Goal: Task Accomplishment & Management: Manage account settings

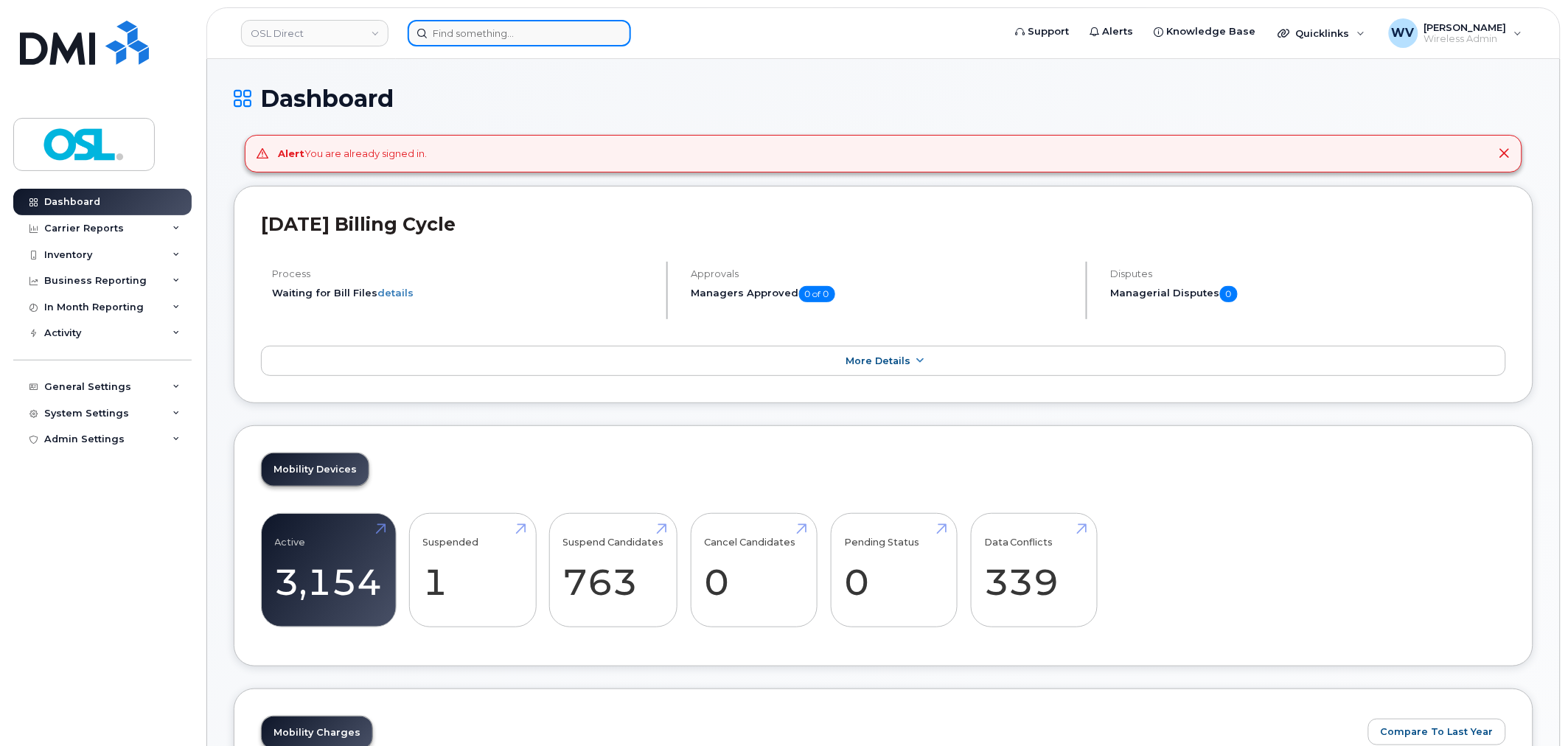
click at [495, 33] on input at bounding box center [520, 33] width 224 height 26
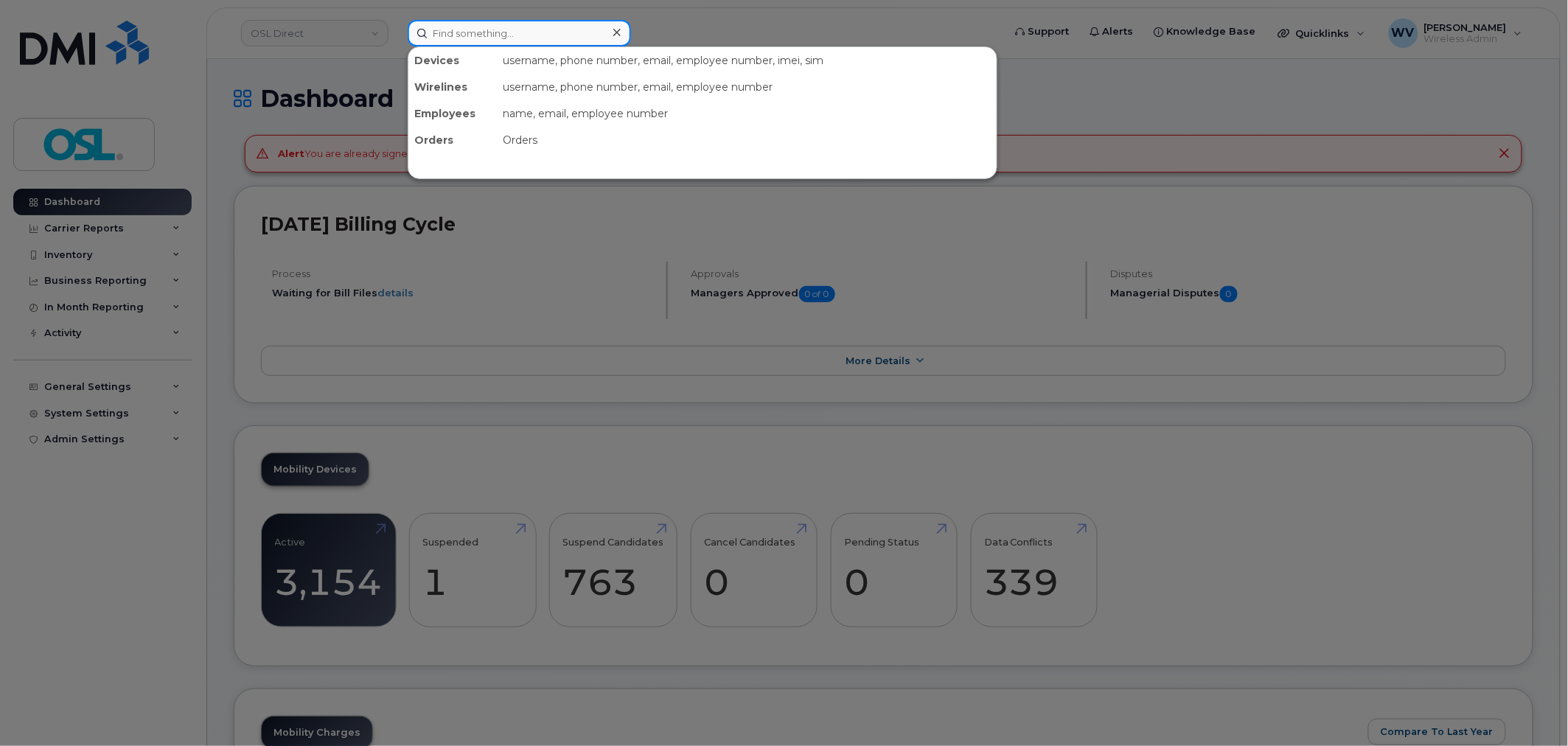
paste input "3435522237"
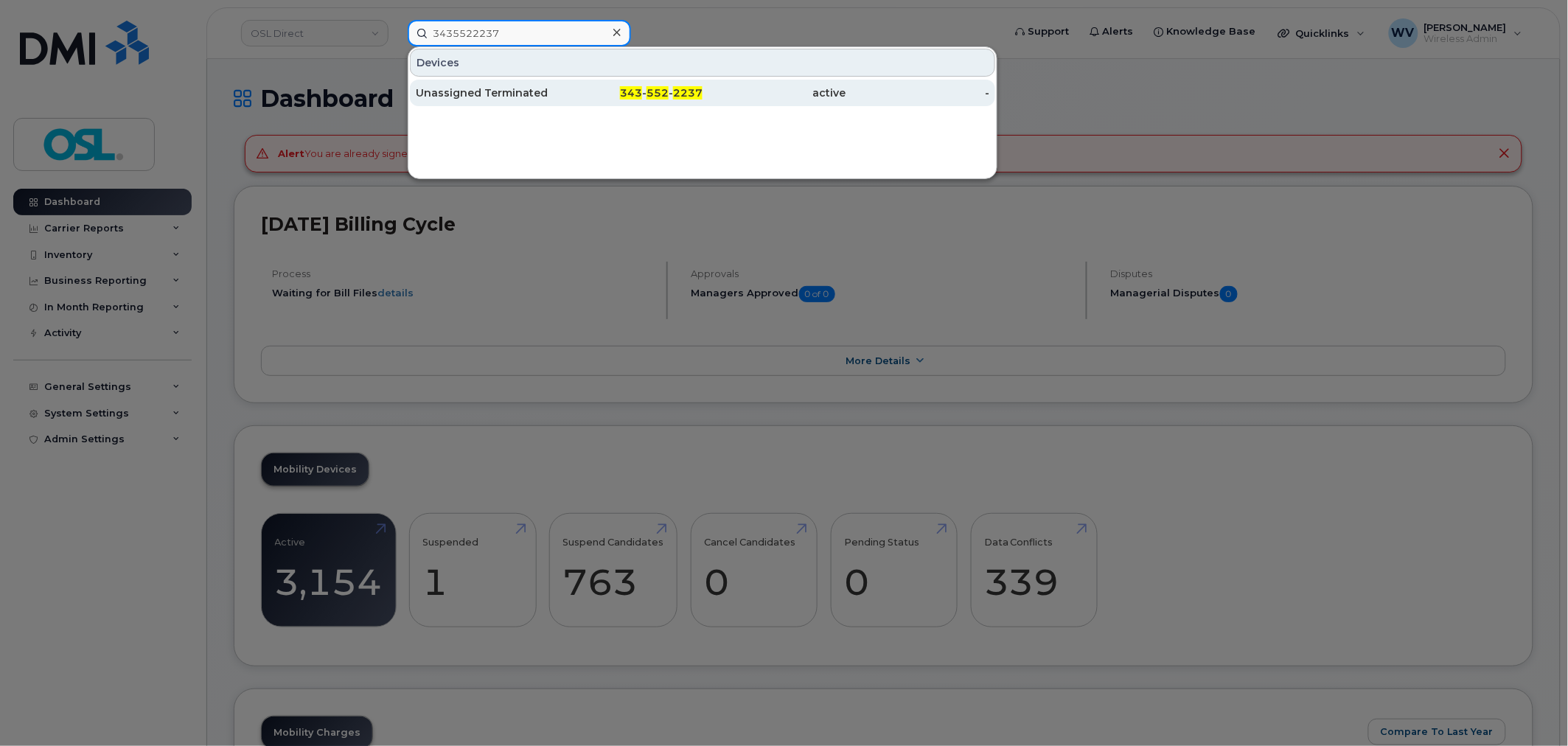
type input "3435522237"
click at [559, 100] on div "Unassigned Terminated" at bounding box center [631, 93] width 144 height 26
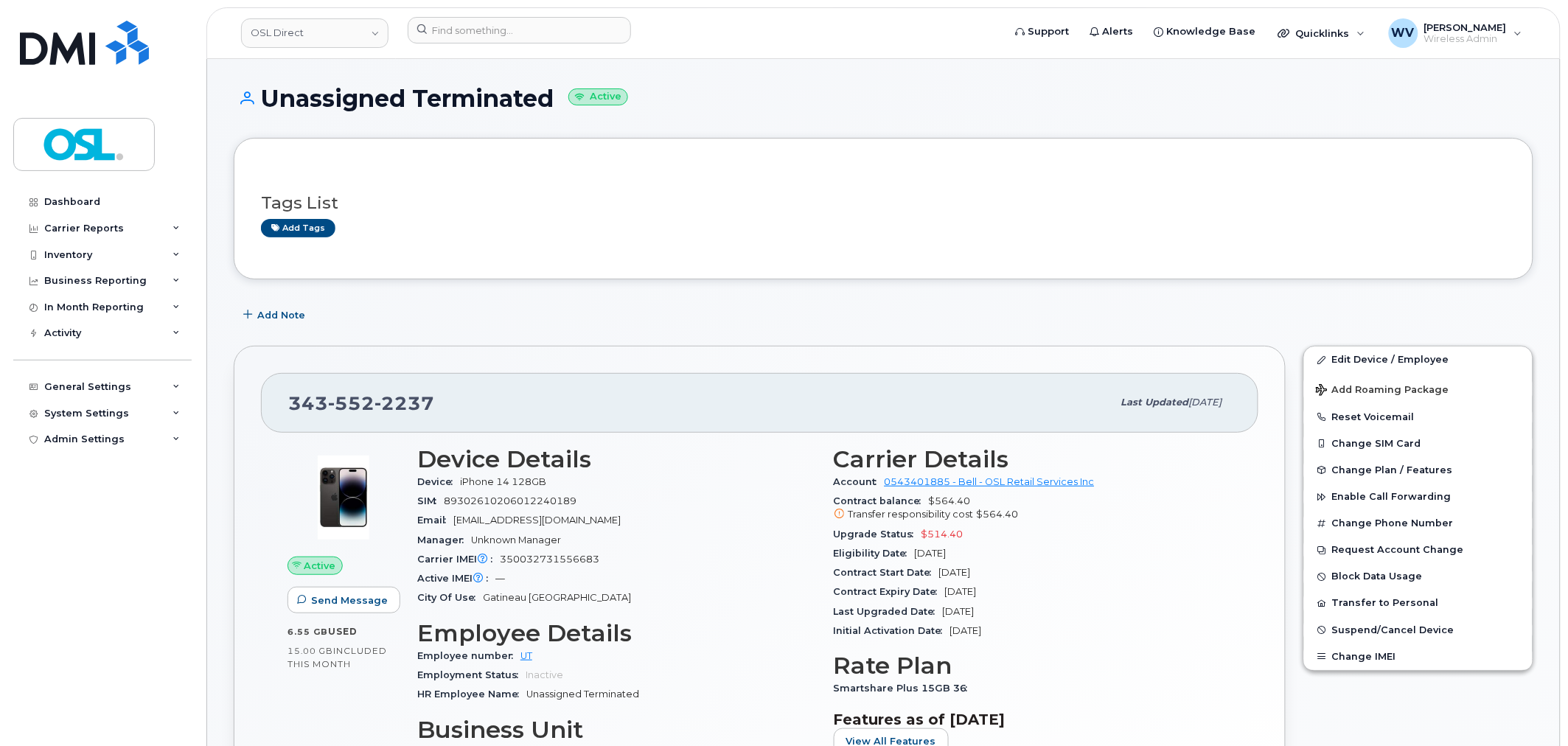
click at [401, 399] on span "2237" at bounding box center [404, 403] width 60 height 23
click at [400, 399] on span "2237" at bounding box center [404, 403] width 60 height 23
click at [1335, 357] on link "Edit Device / Employee" at bounding box center [1418, 360] width 228 height 26
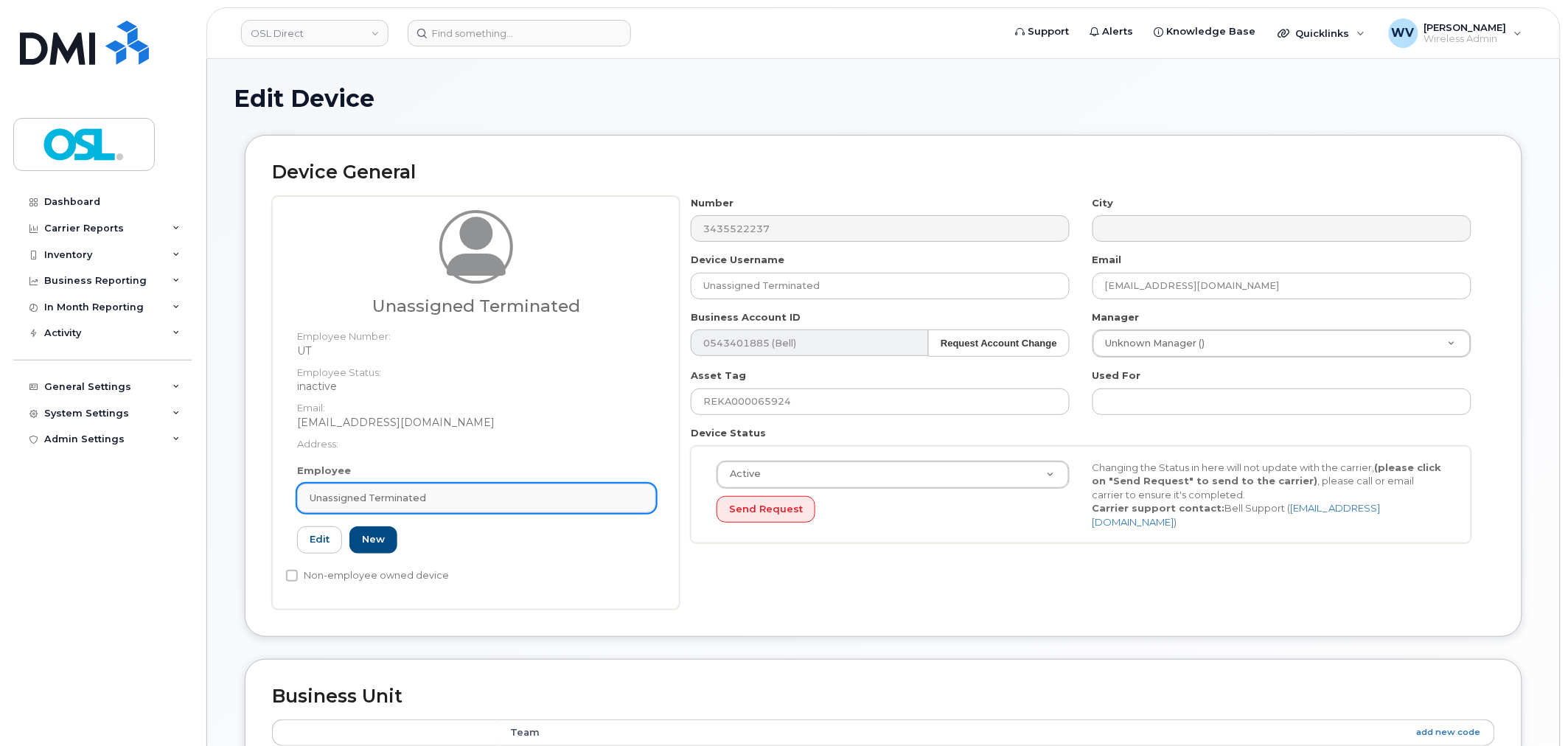
click at [420, 505] on link "Unassigned Terminated" at bounding box center [477, 497] width 359 height 29
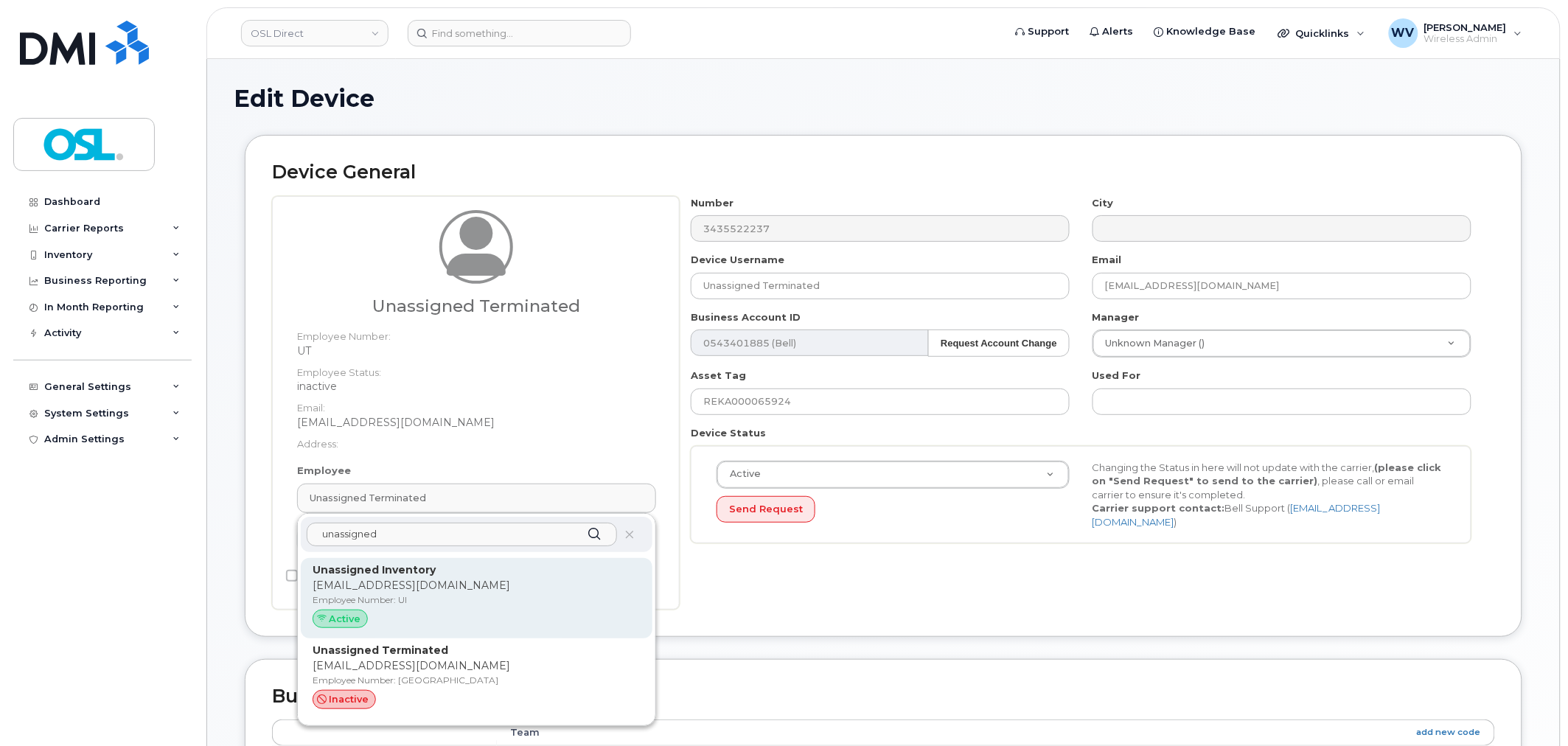
type input "unassigned"
click at [429, 586] on p "support@osldirect.com" at bounding box center [476, 585] width 328 height 15
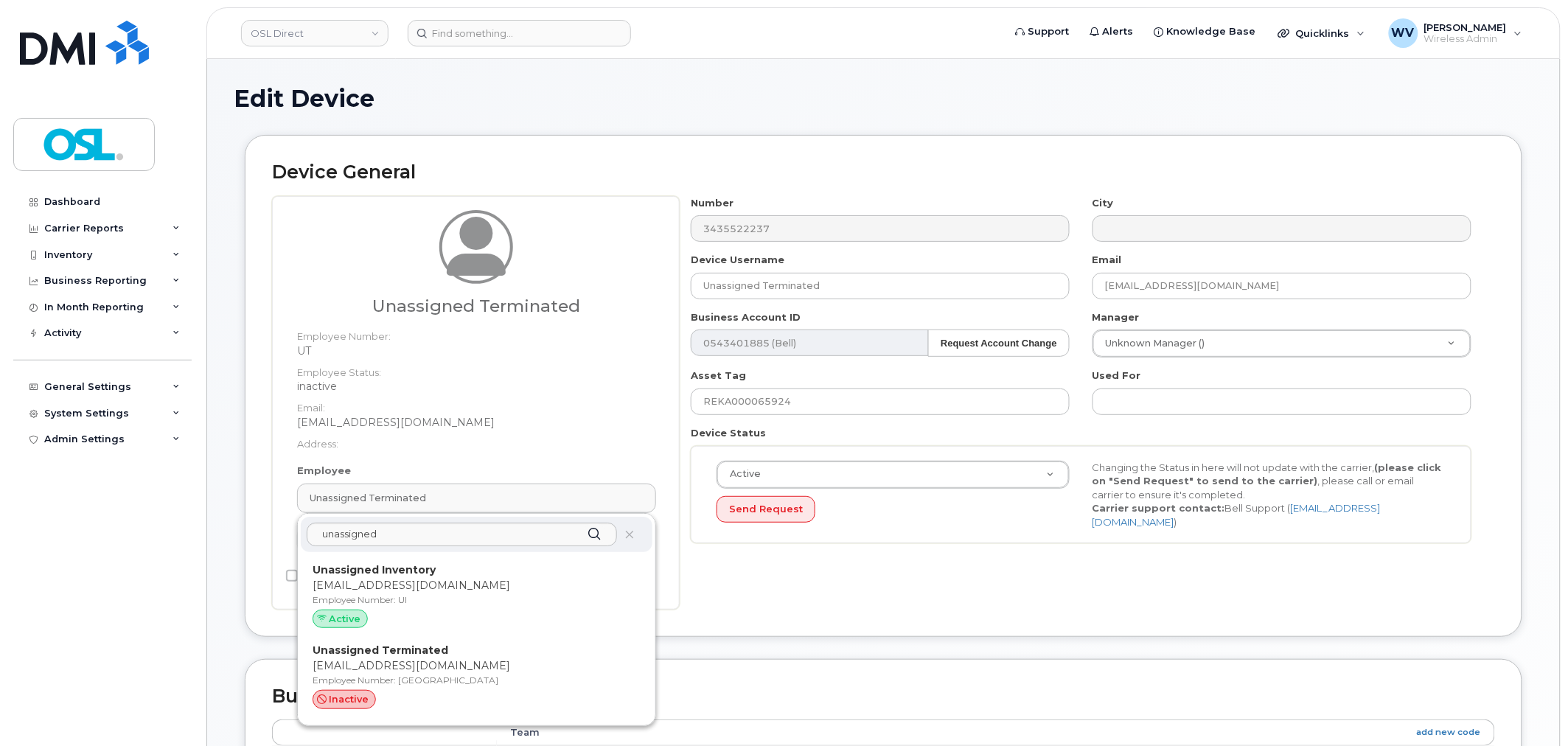
type input "UI"
type input "Unassigned Inventory"
type input "support@osldirect.com"
type input "4724252"
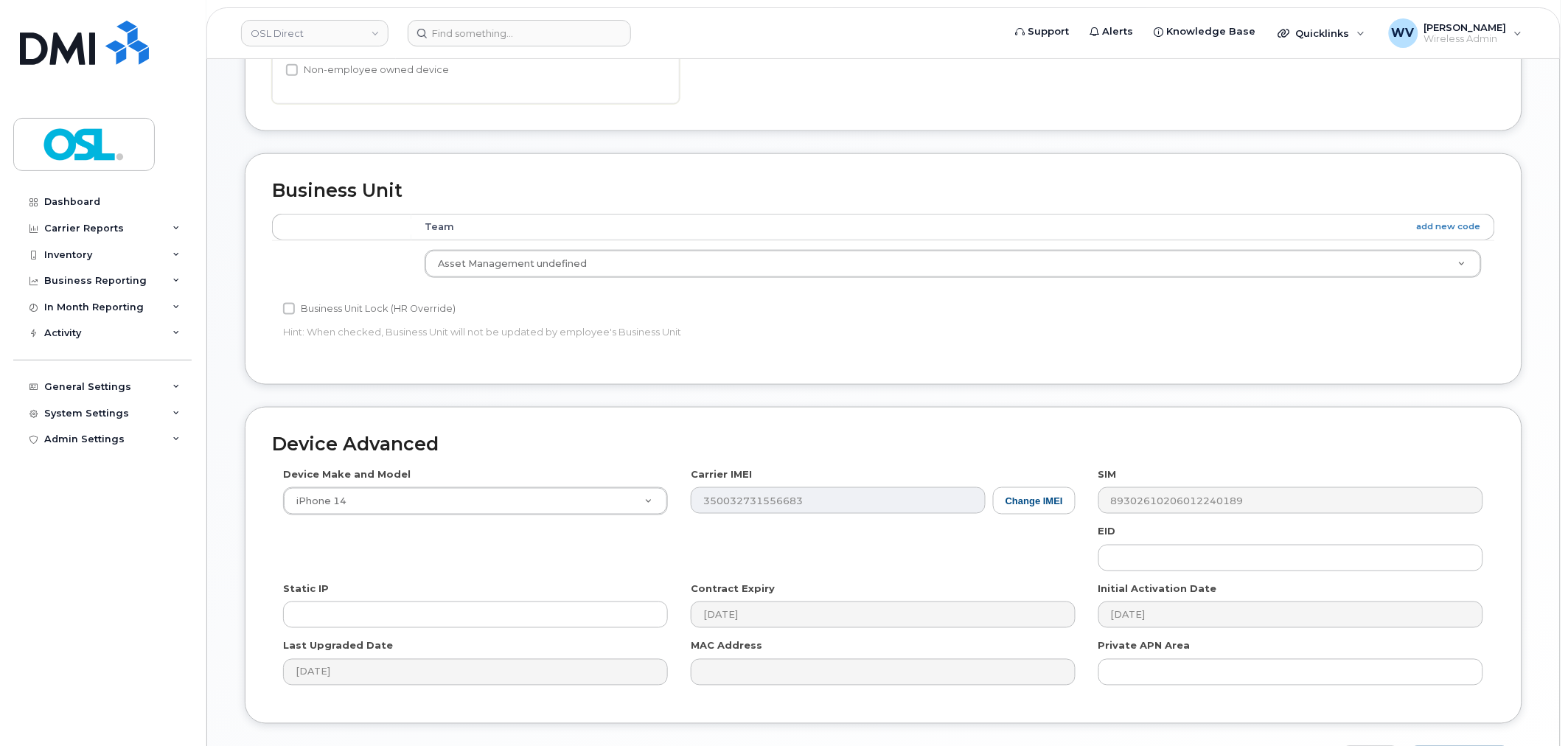
scroll to position [592, 0]
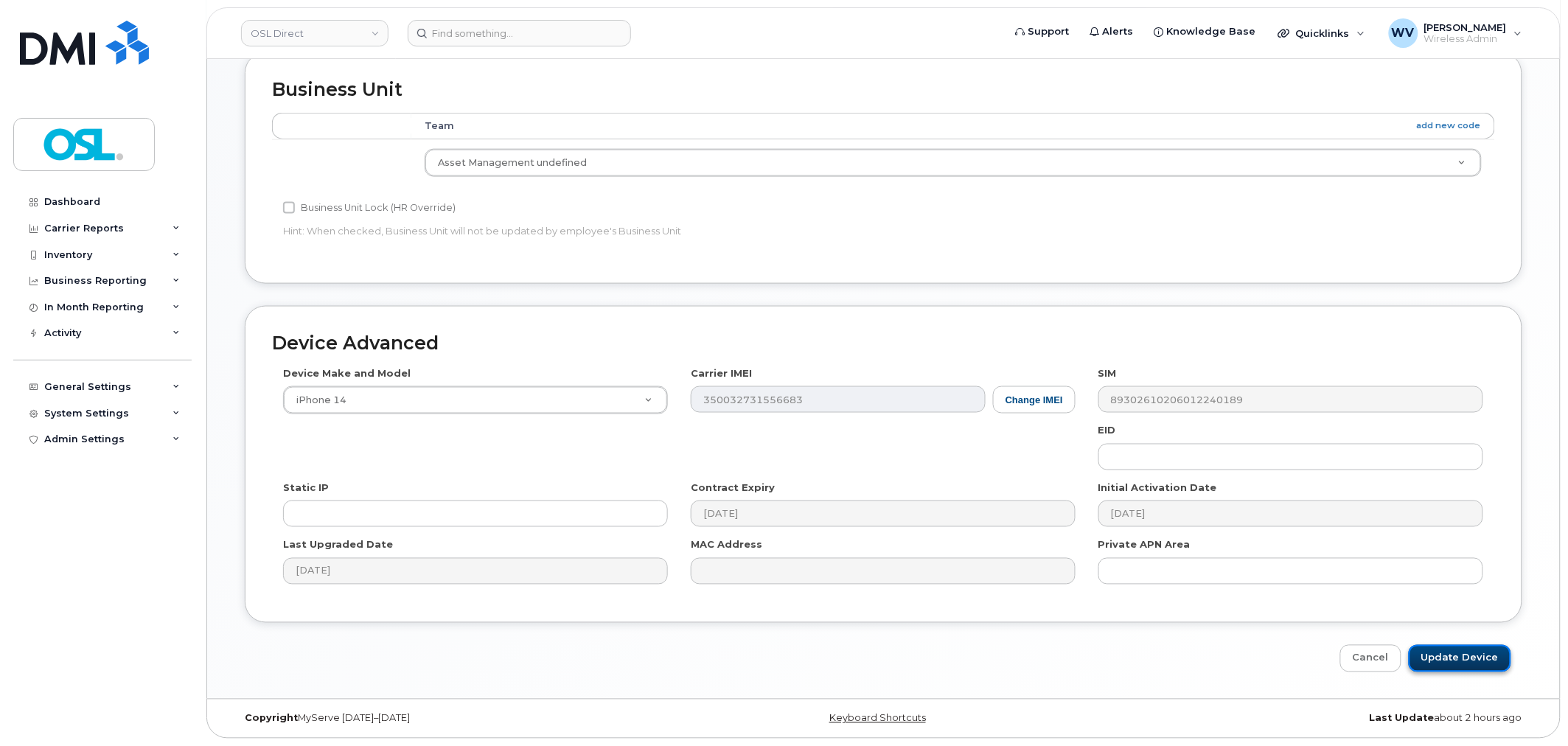
click at [1490, 663] on input "Update Device" at bounding box center [1459, 658] width 102 height 27
type input "Saving..."
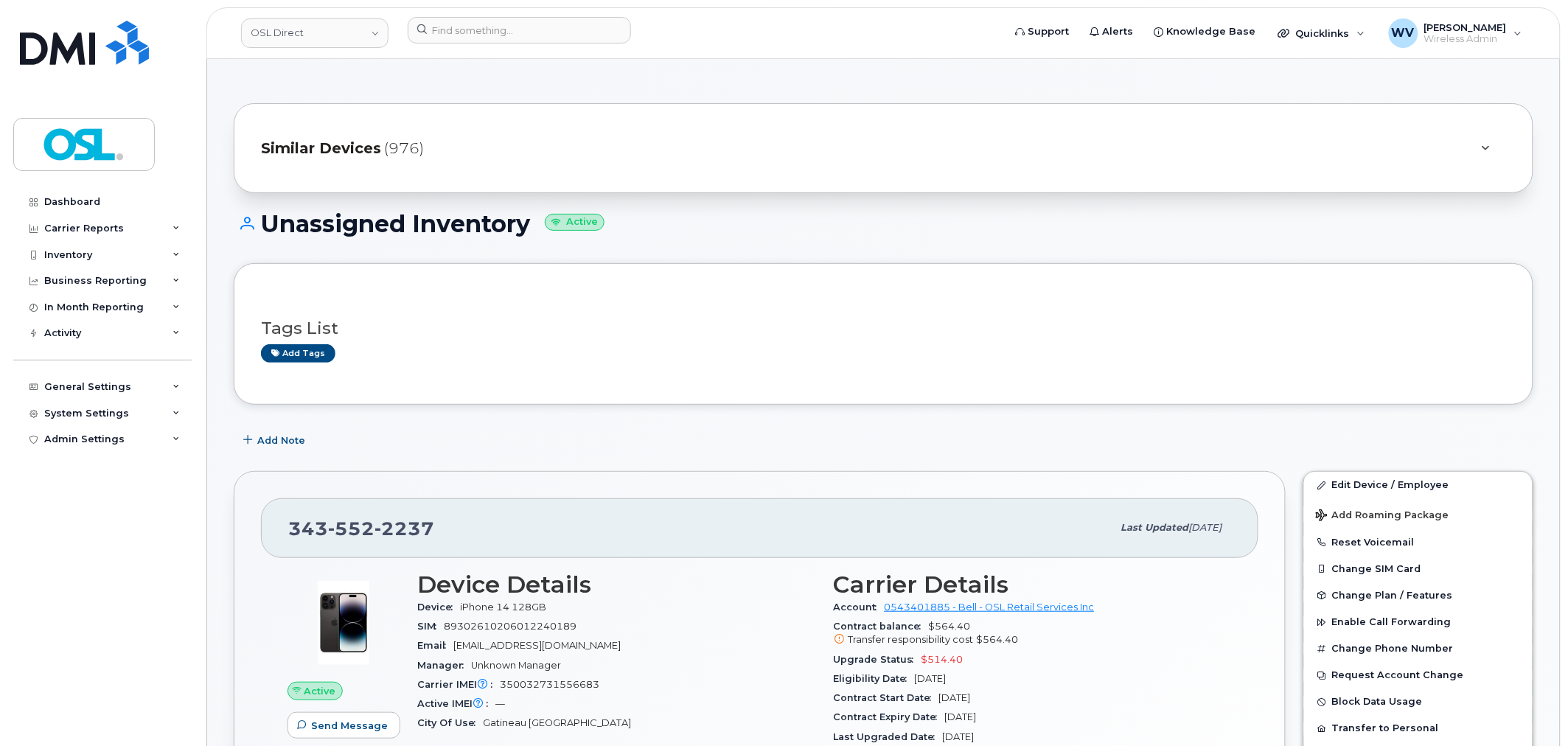
click at [374, 529] on span "2237" at bounding box center [404, 528] width 60 height 23
copy span "[PHONE_NUMBER]"
click at [560, 29] on input at bounding box center [520, 30] width 224 height 26
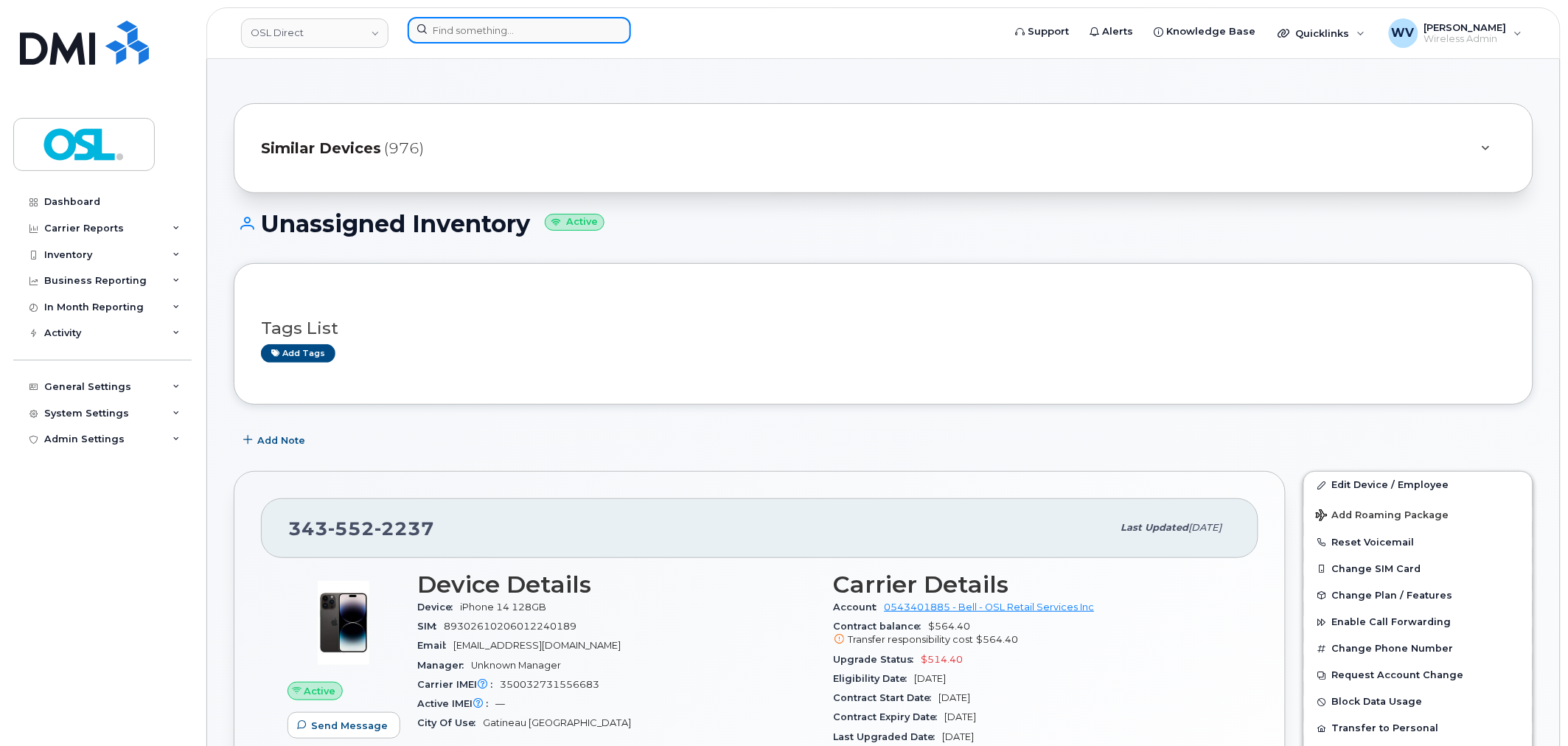
paste input "4164282387"
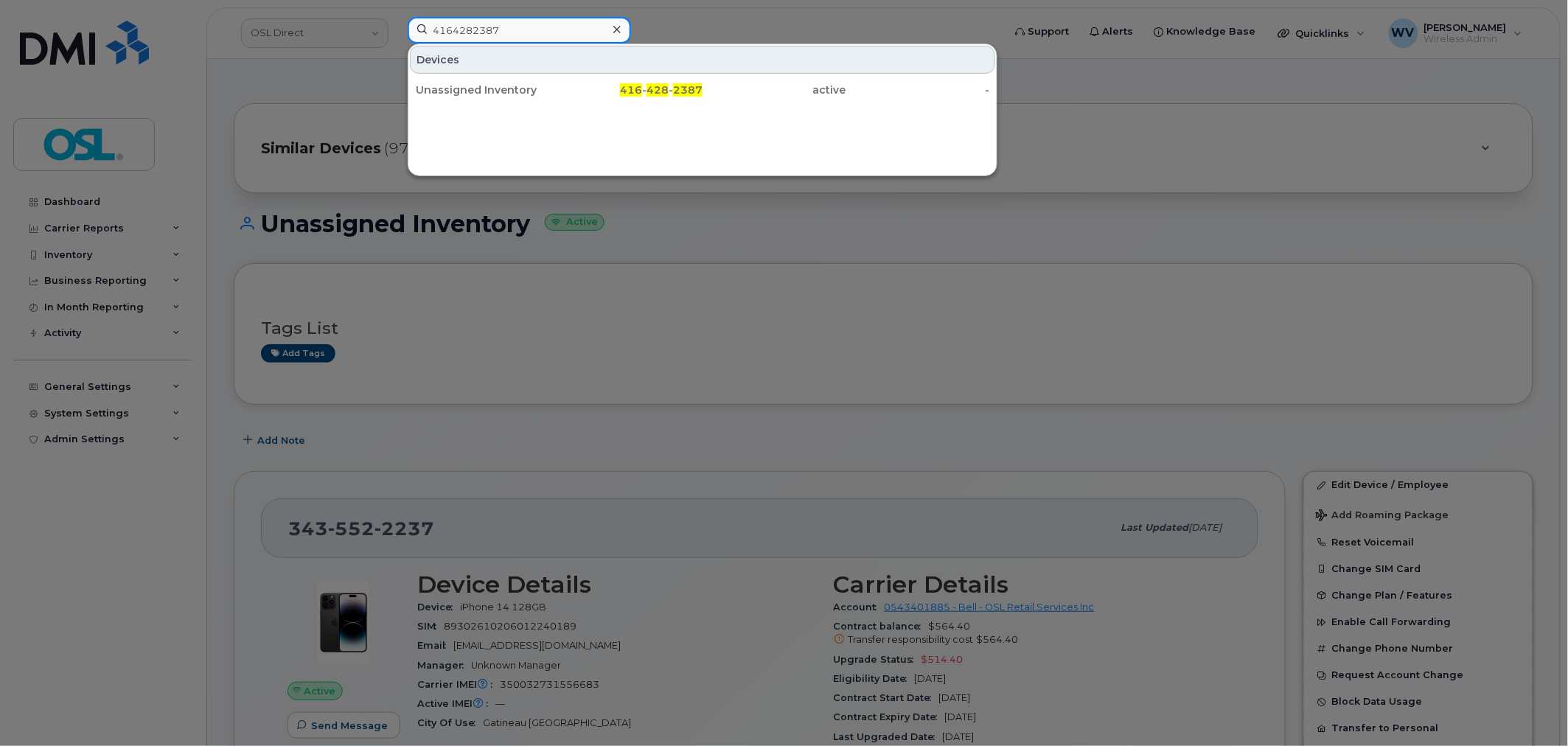
type input "4164282387"
